Goal: Information Seeking & Learning: Learn about a topic

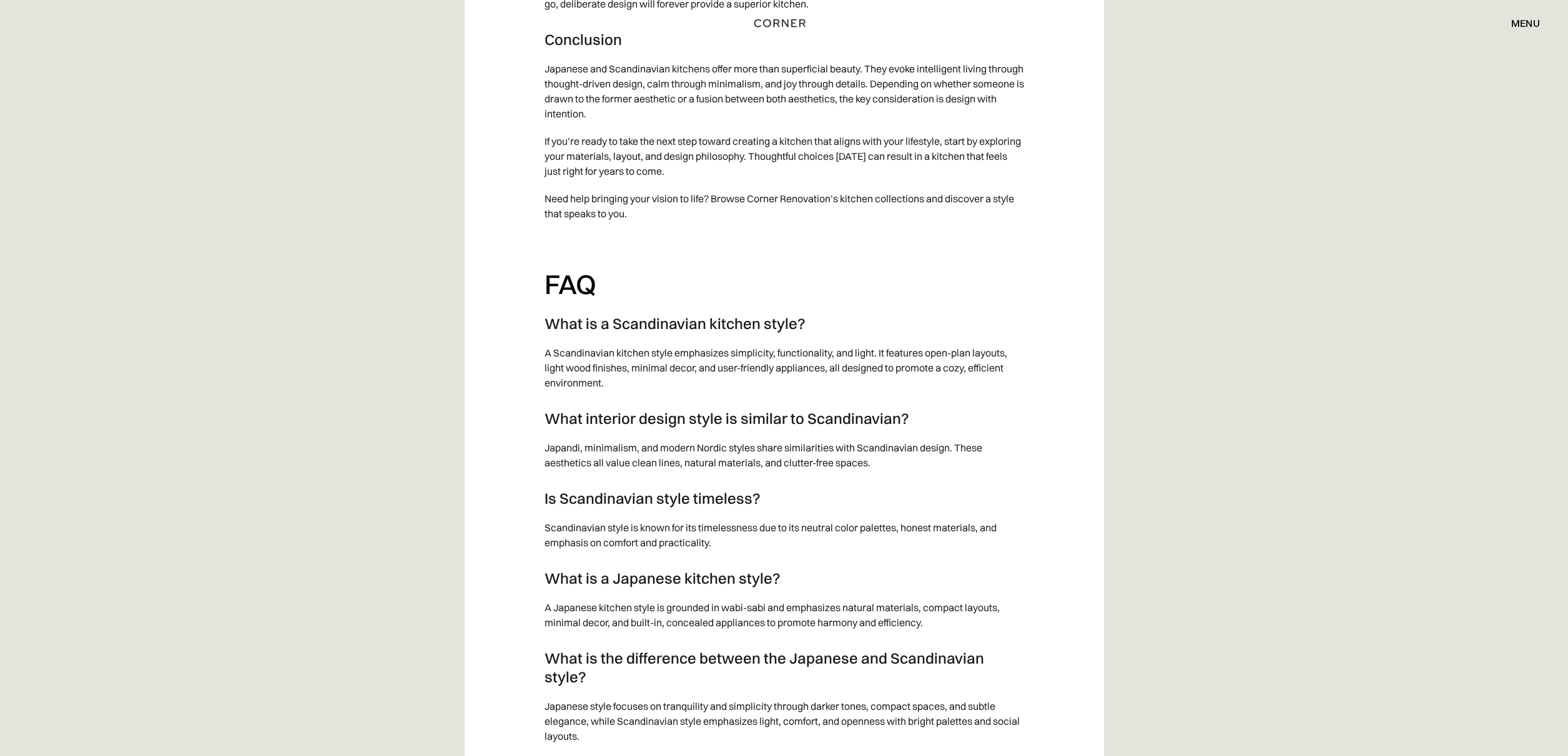
scroll to position [9029, 0]
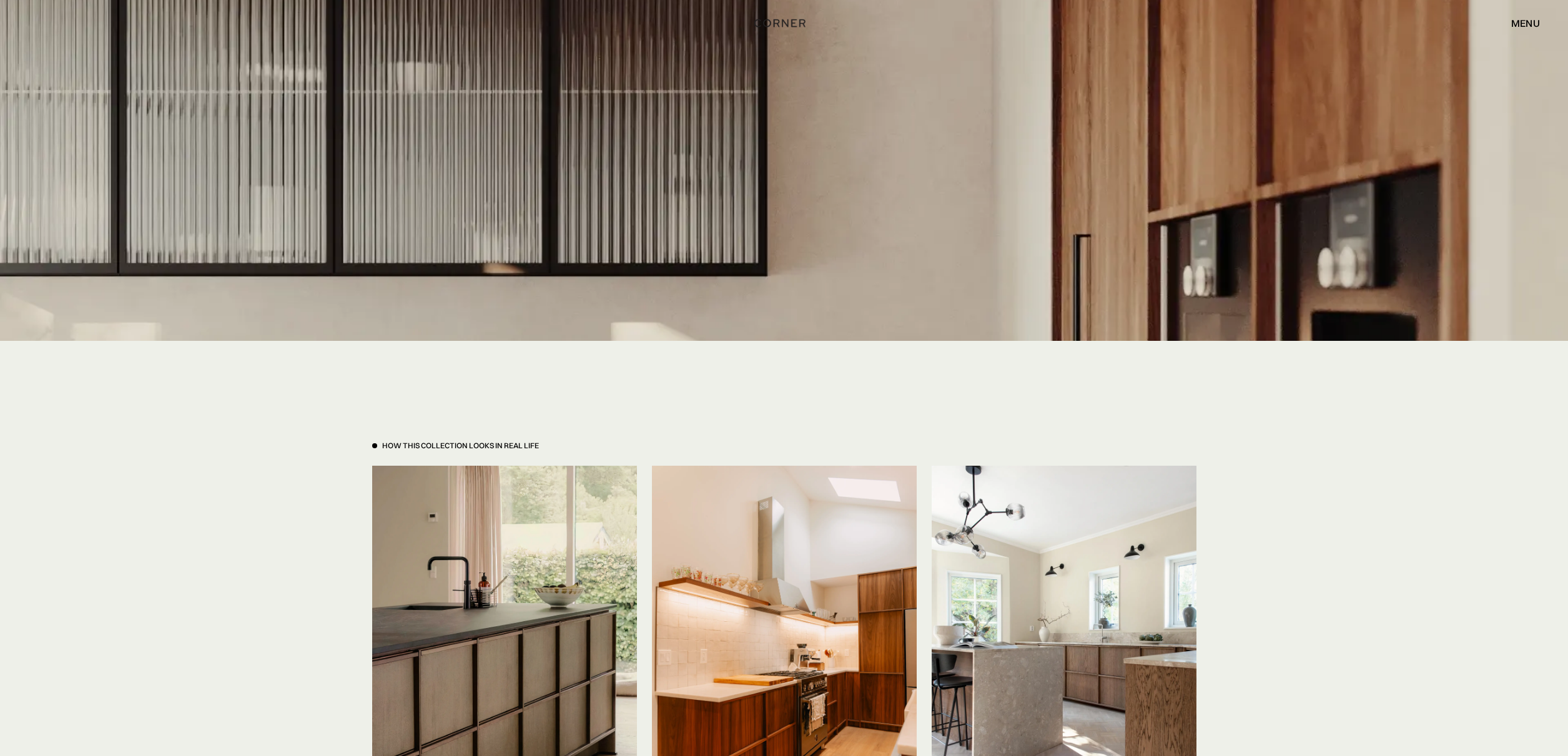
scroll to position [2916, 0]
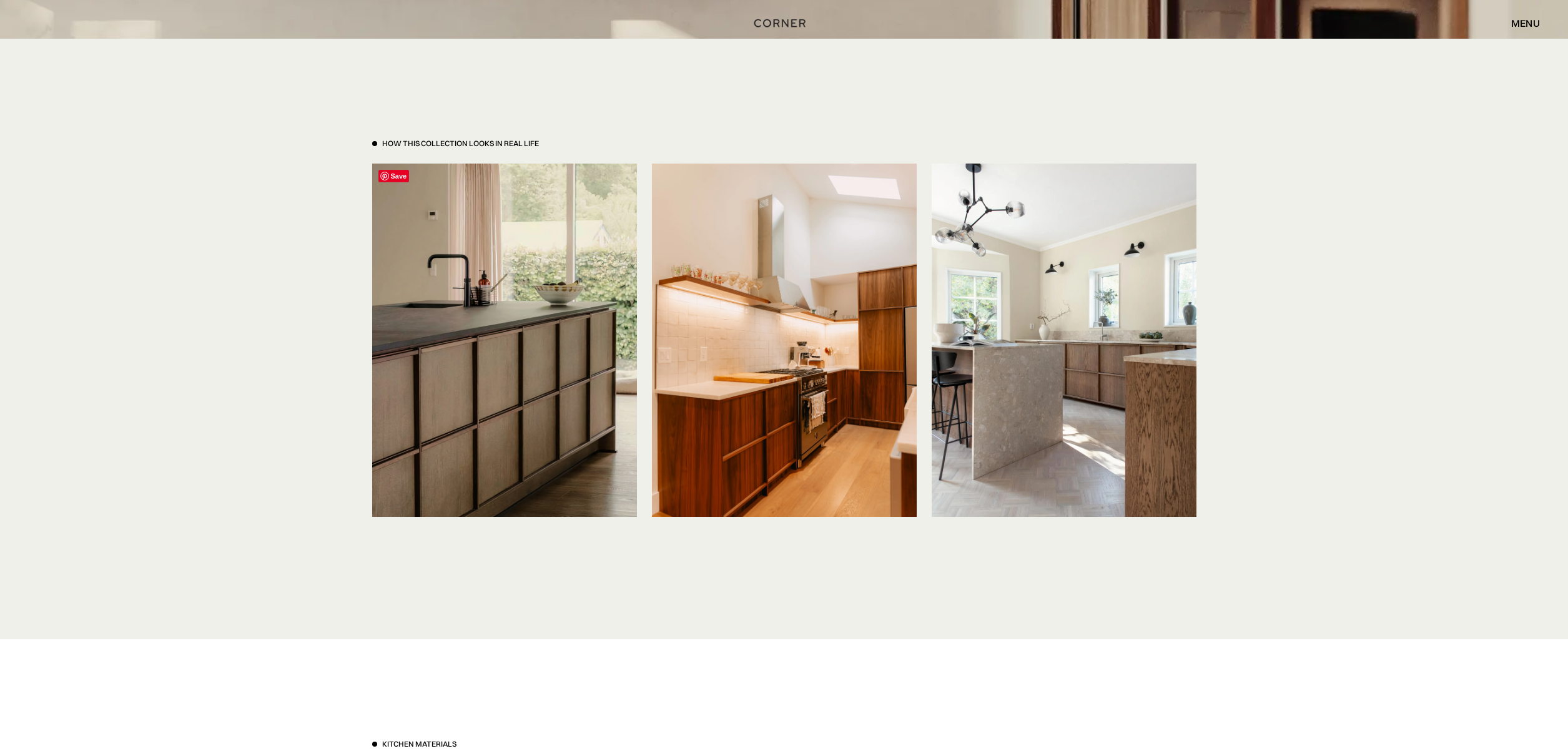
click at [494, 343] on img at bounding box center [505, 339] width 265 height 352
click at [439, 142] on div "How This Collection looks in real life" at bounding box center [460, 143] width 157 height 10
click at [604, 410] on img at bounding box center [505, 339] width 265 height 352
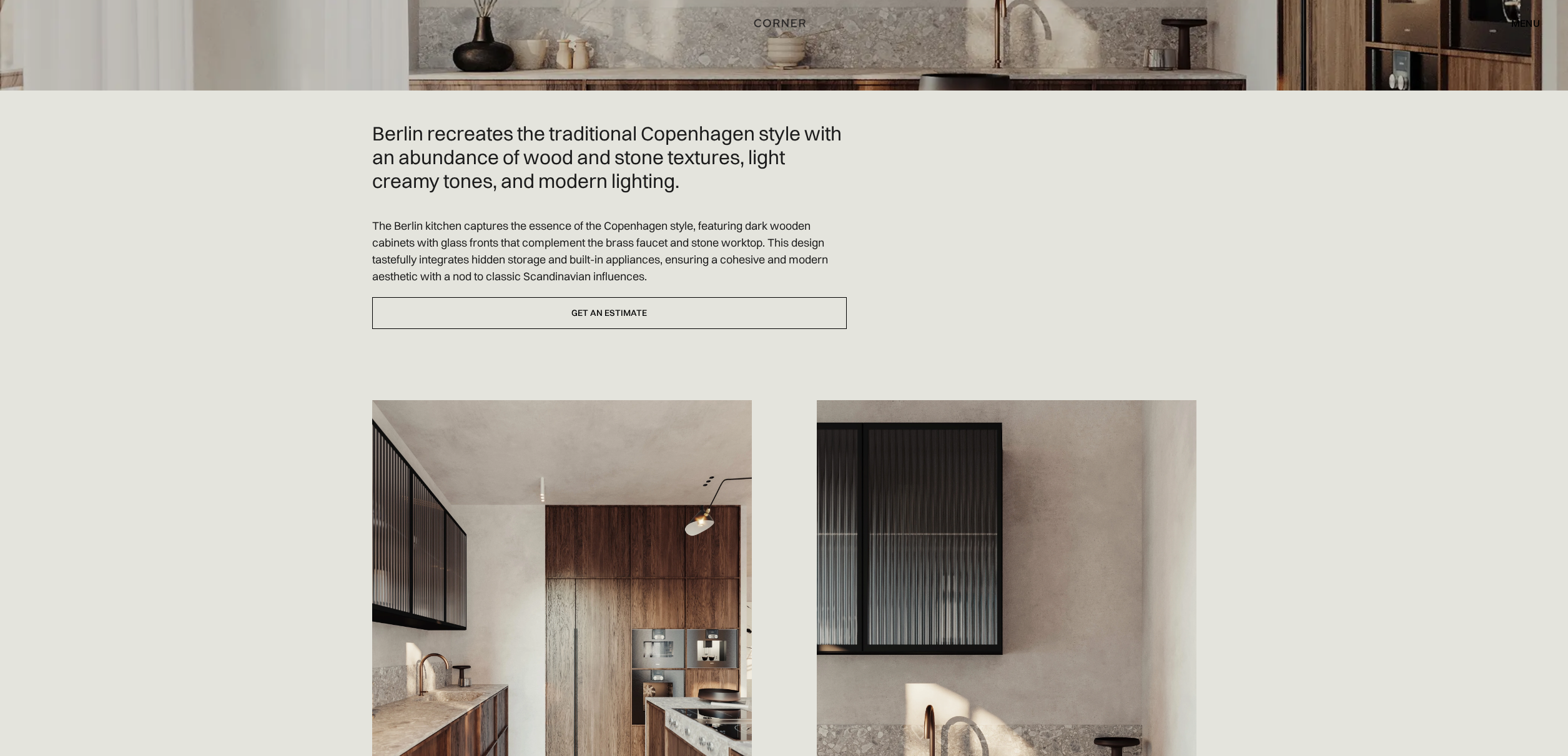
scroll to position [0, 0]
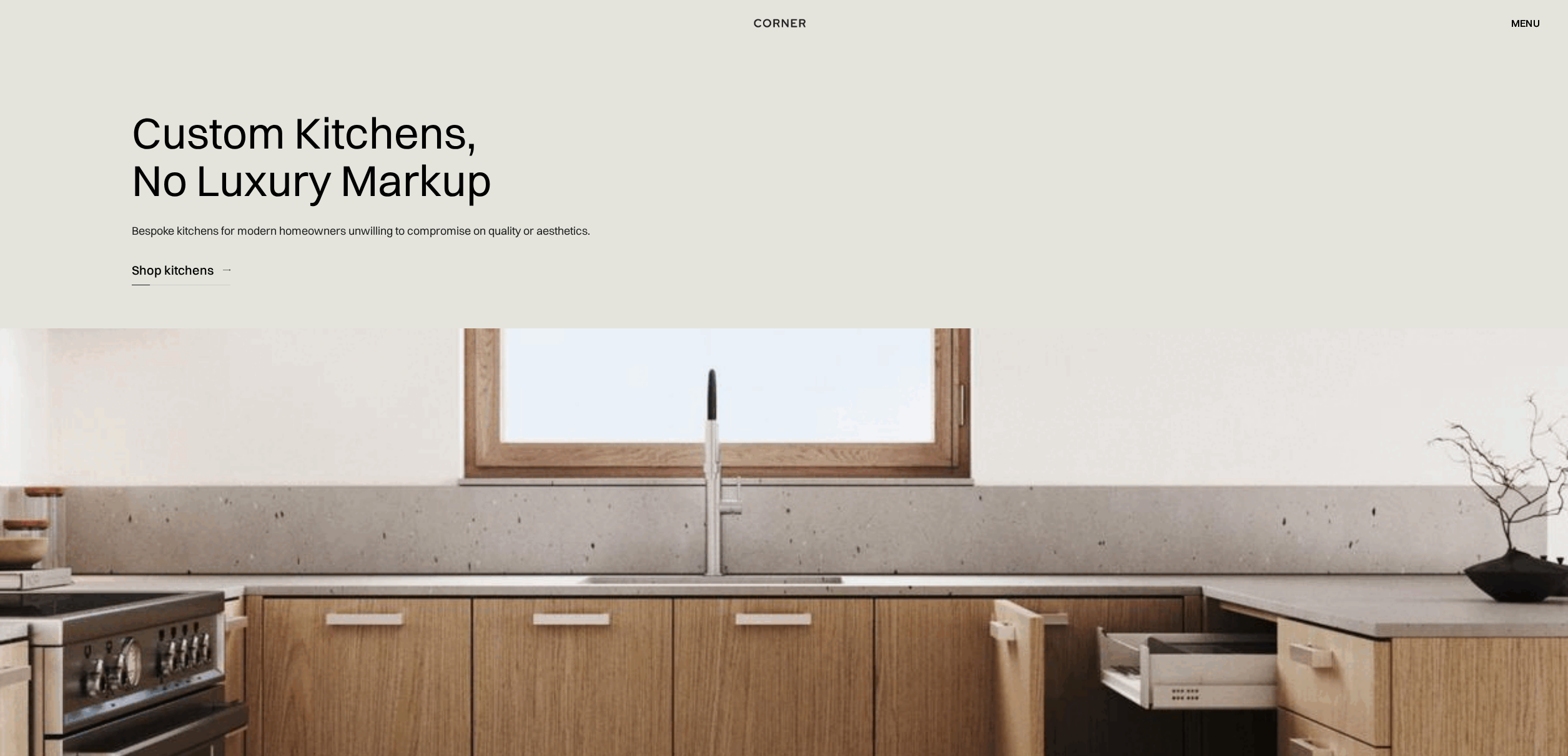
click at [183, 272] on div "Shop kitchens" at bounding box center [173, 270] width 82 height 17
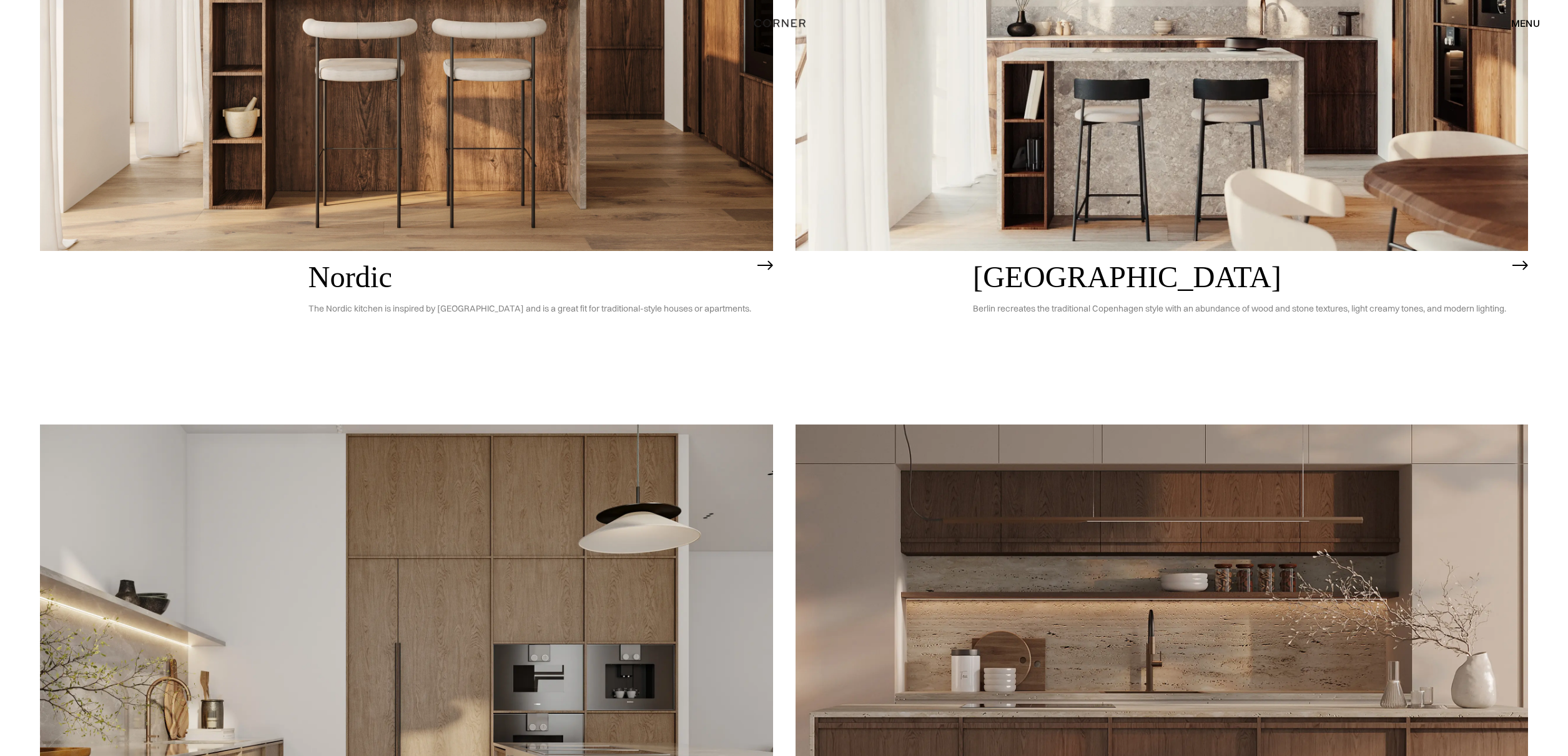
scroll to position [952, 0]
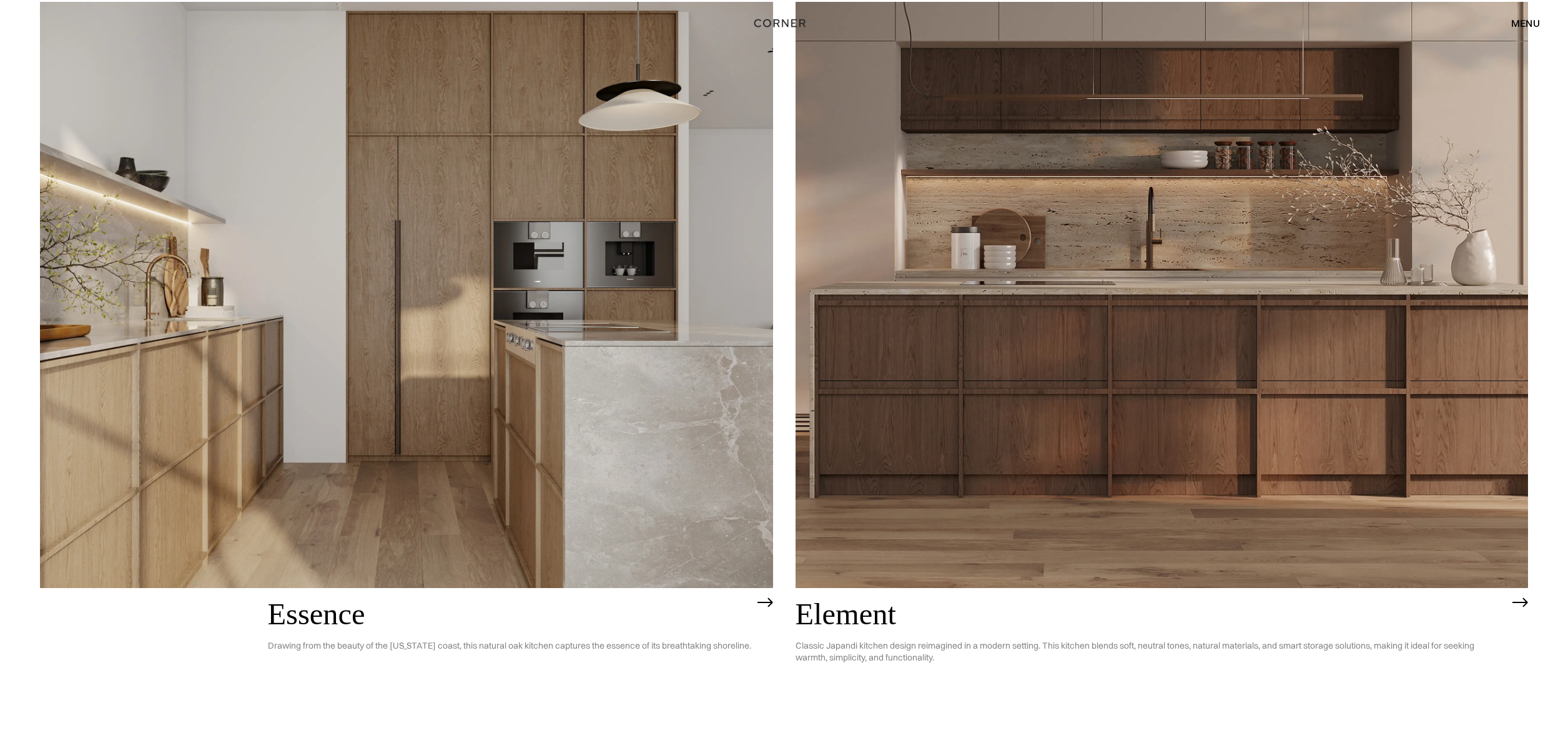
click at [596, 359] on img at bounding box center [406, 294] width 733 height 586
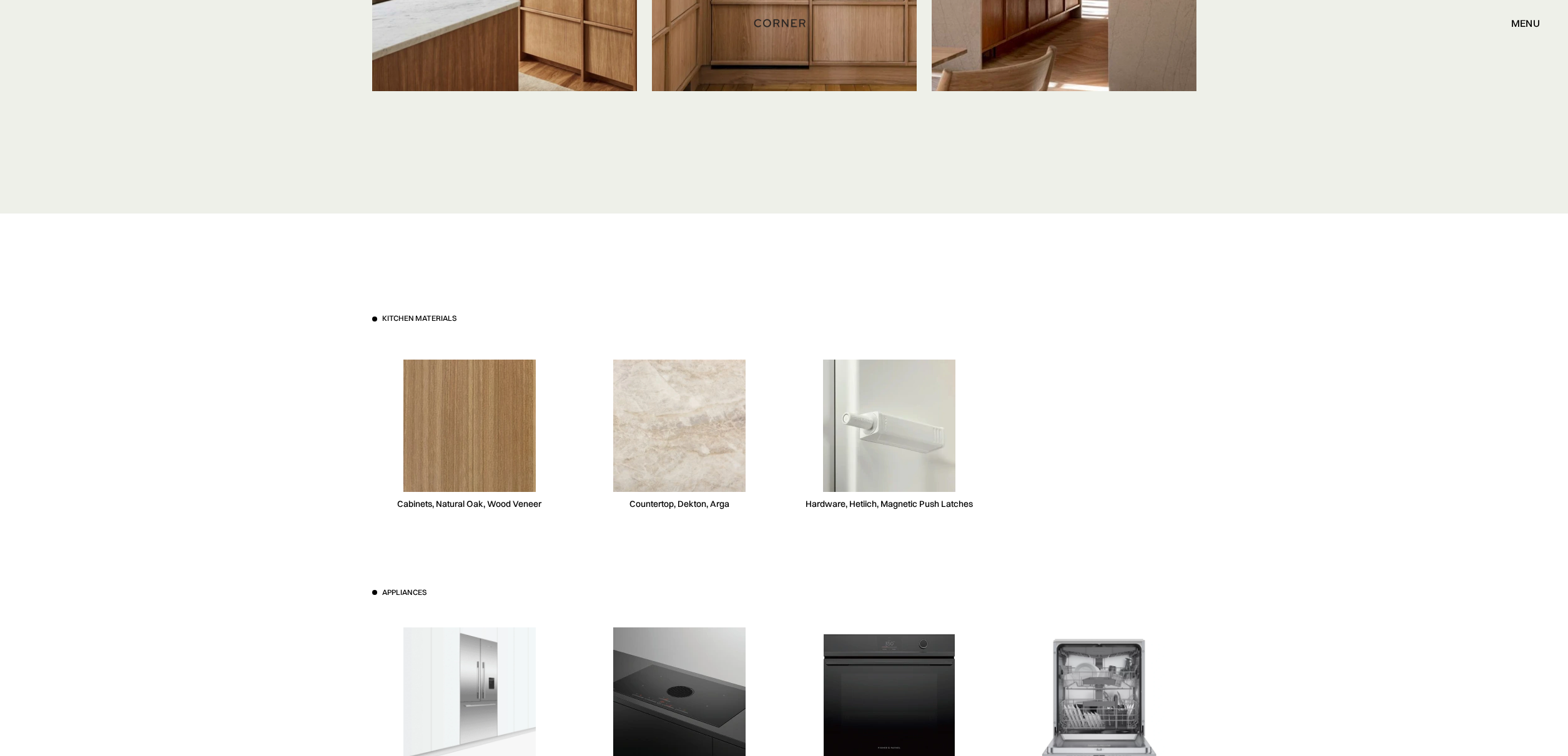
scroll to position [5742, 0]
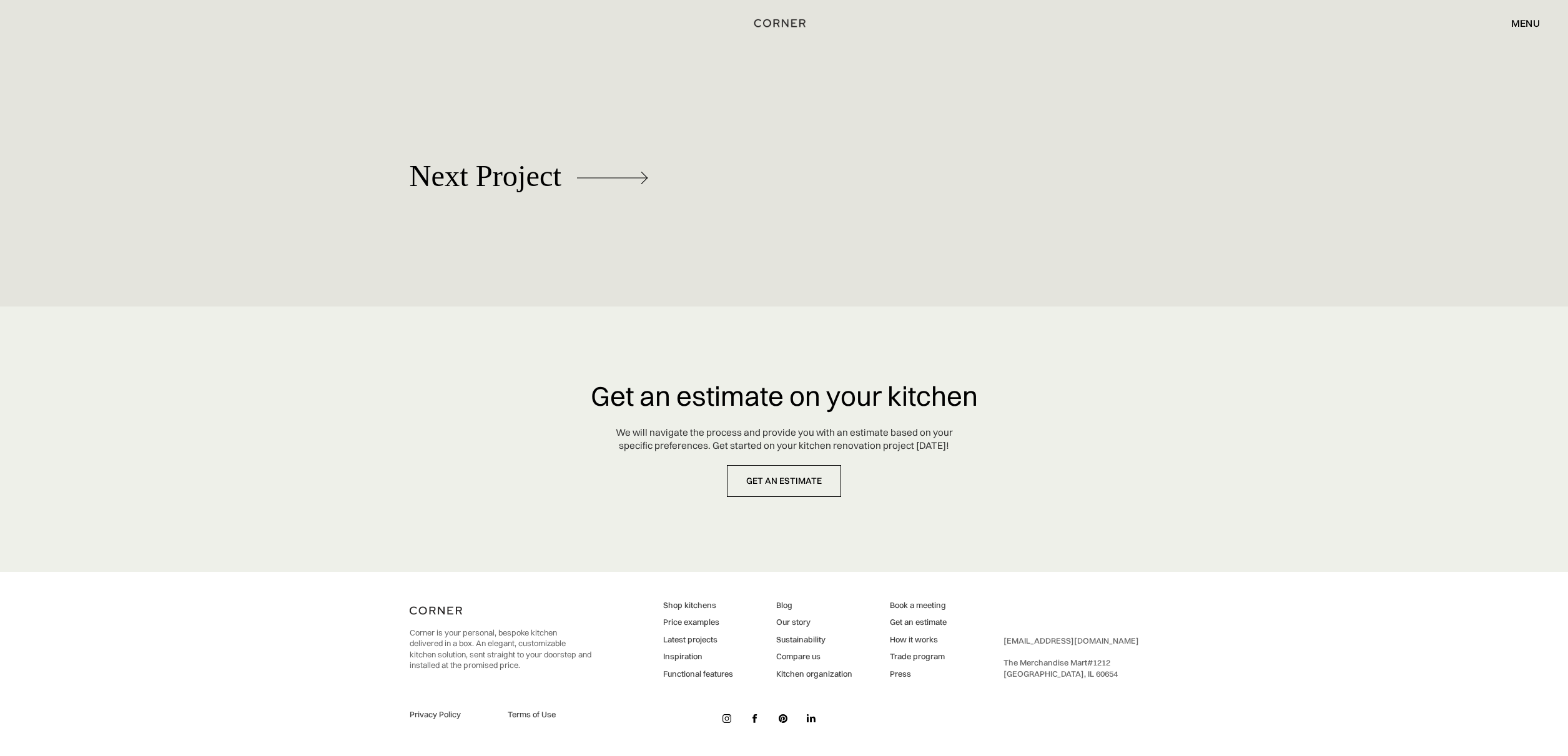
click at [713, 624] on link "Price examples" at bounding box center [698, 622] width 70 height 11
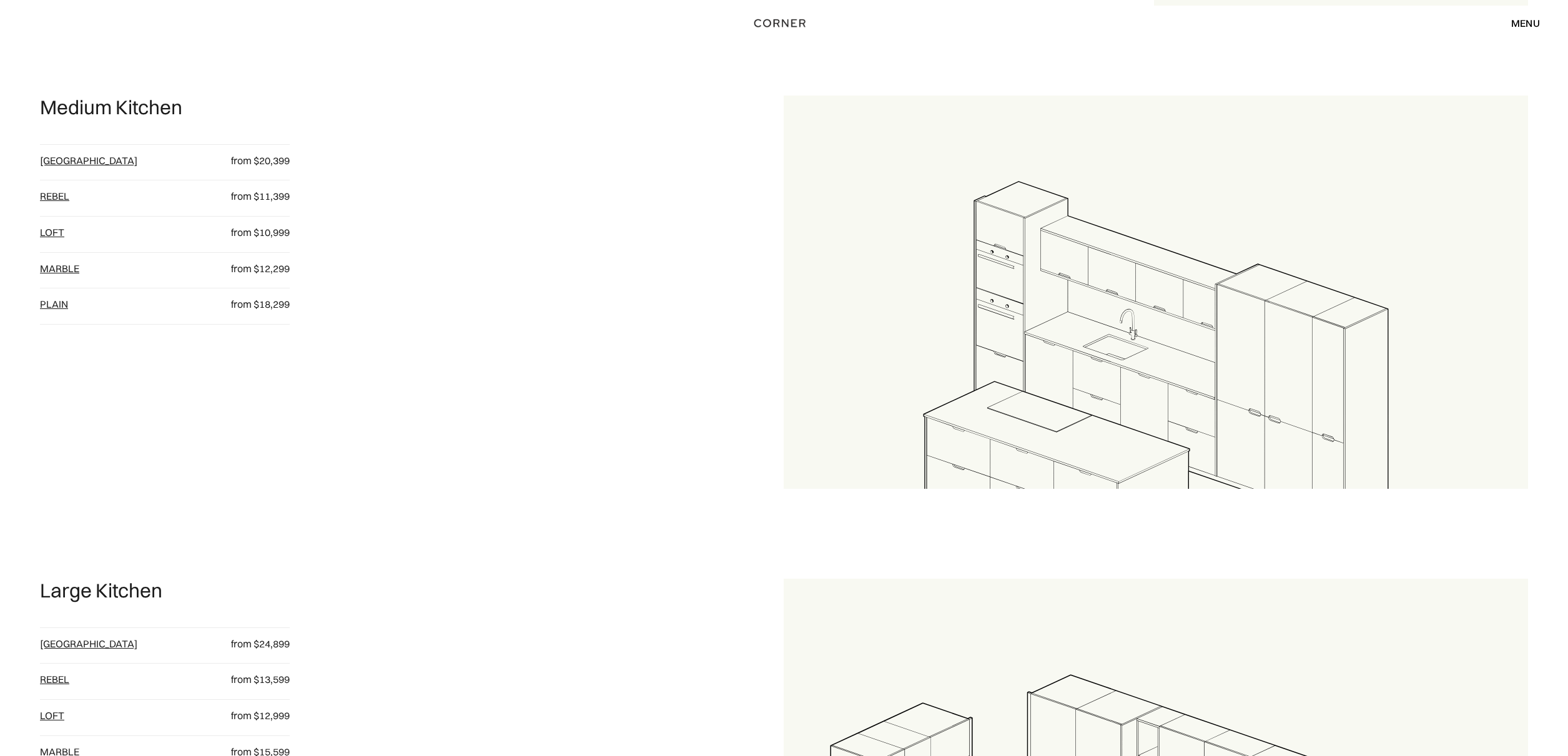
scroll to position [1578, 0]
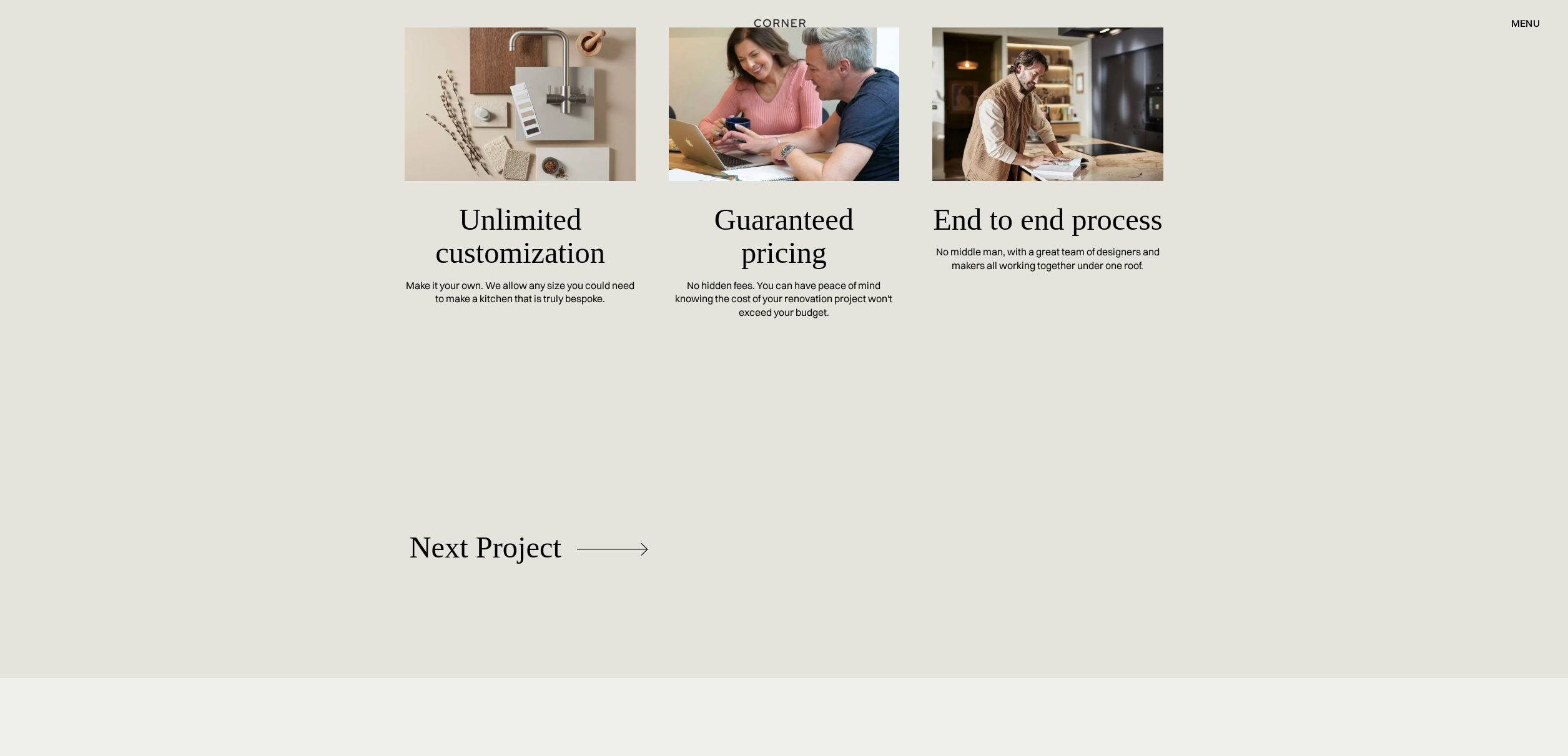
scroll to position [5199, 0]
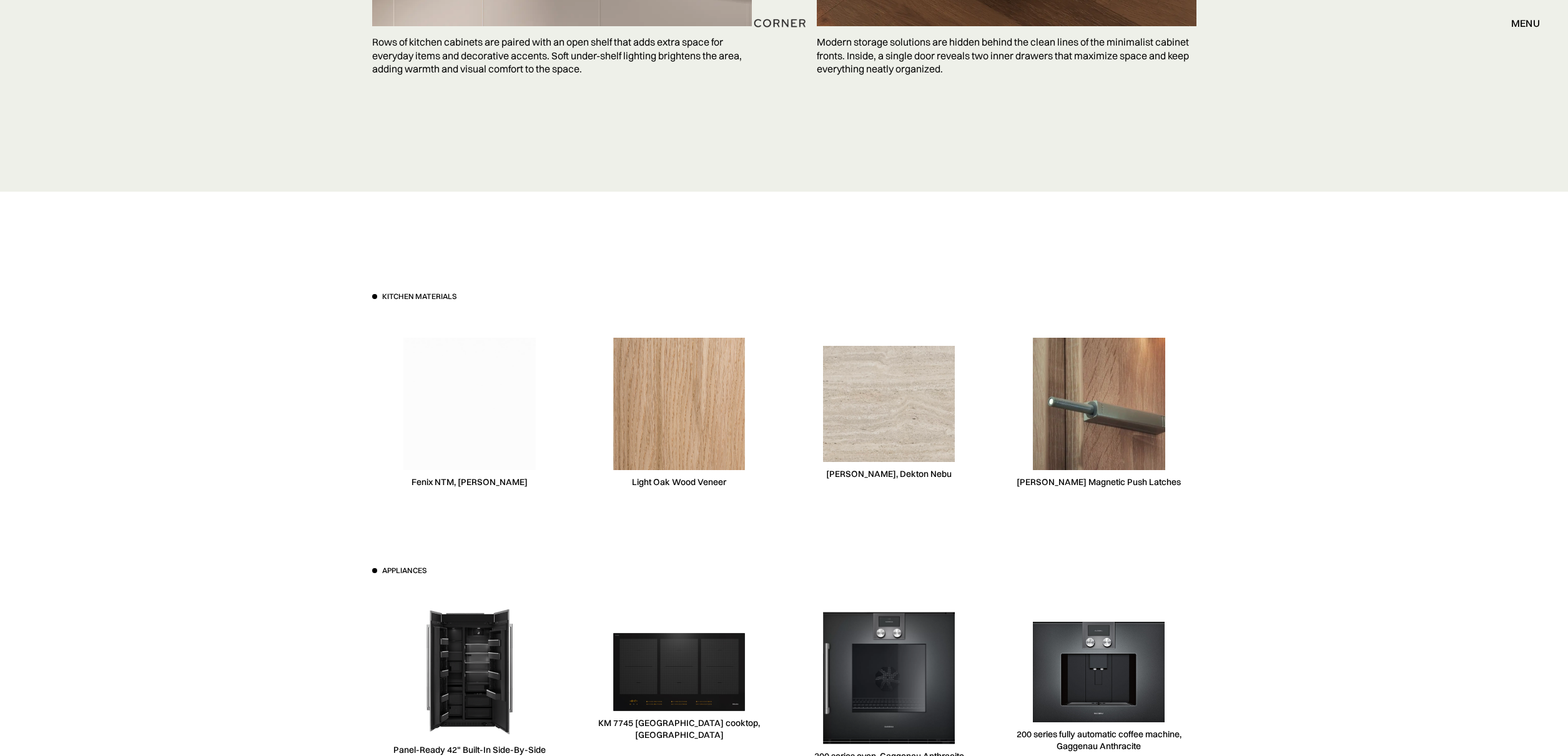
scroll to position [3938, 0]
